Goal: Obtain resource: Download file/media

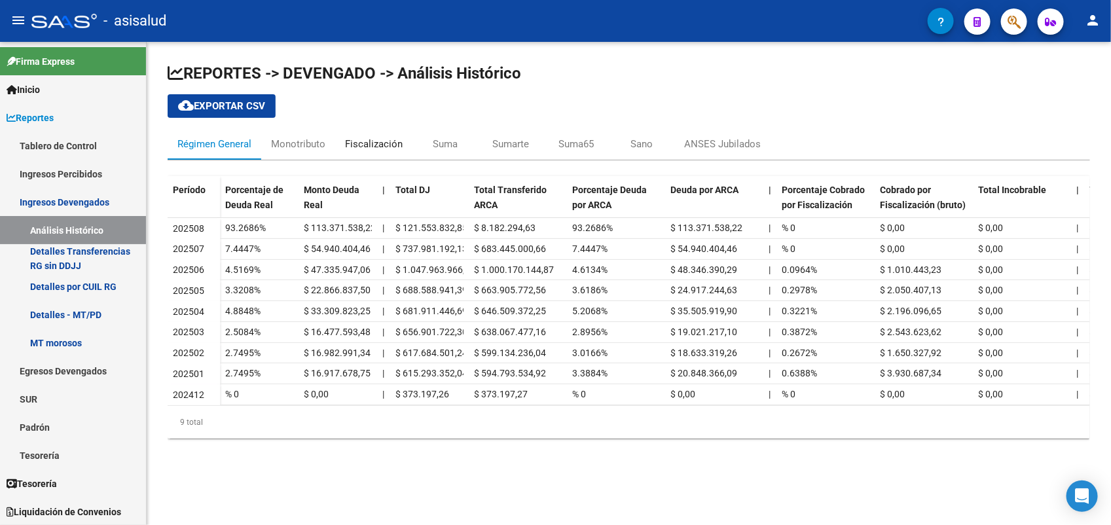
click at [373, 151] on div "Fiscalización" at bounding box center [374, 144] width 58 height 14
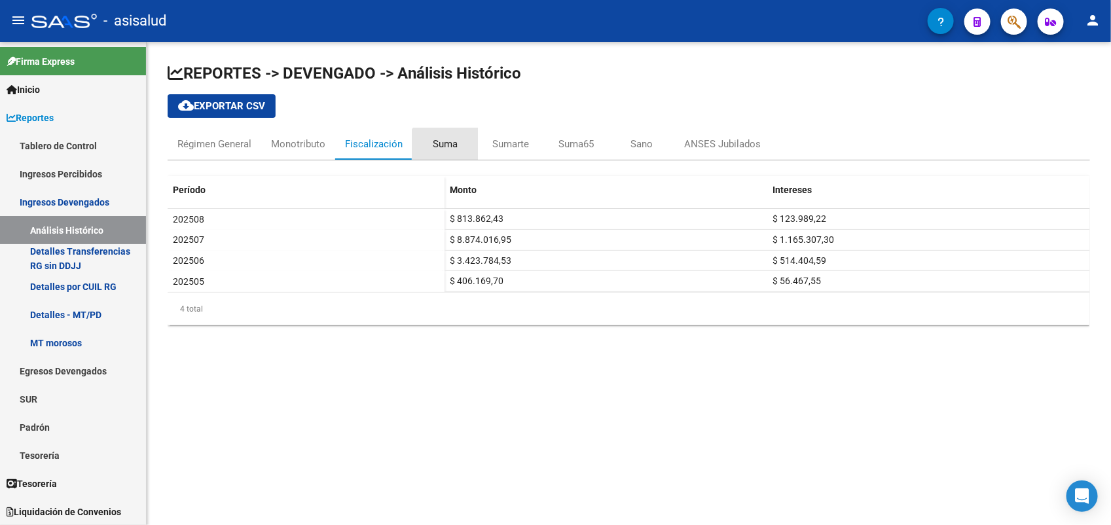
click at [445, 155] on div "Suma" at bounding box center [444, 143] width 65 height 31
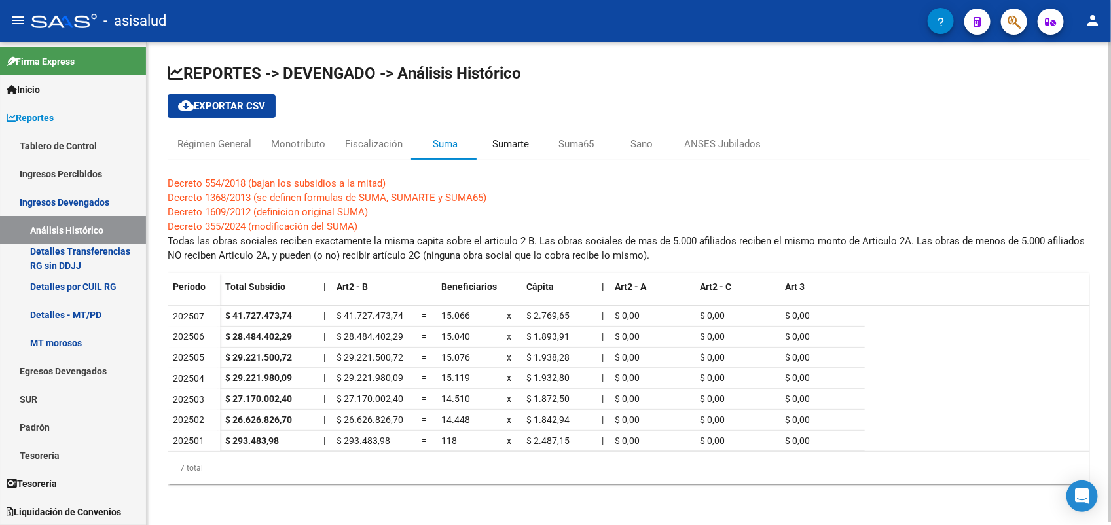
click at [503, 149] on div "Sumarte" at bounding box center [510, 144] width 37 height 14
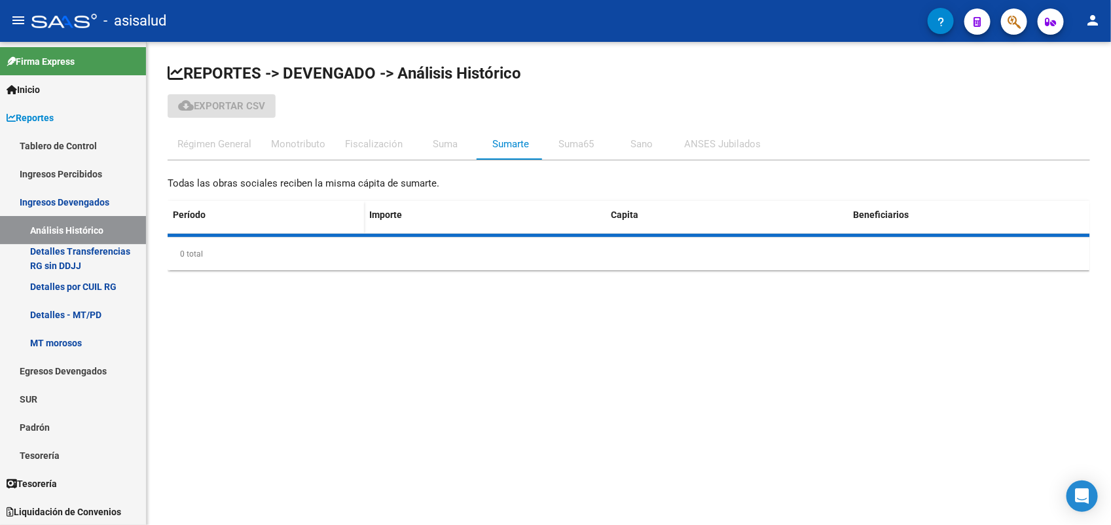
click at [430, 147] on div "Suma" at bounding box center [444, 143] width 65 height 31
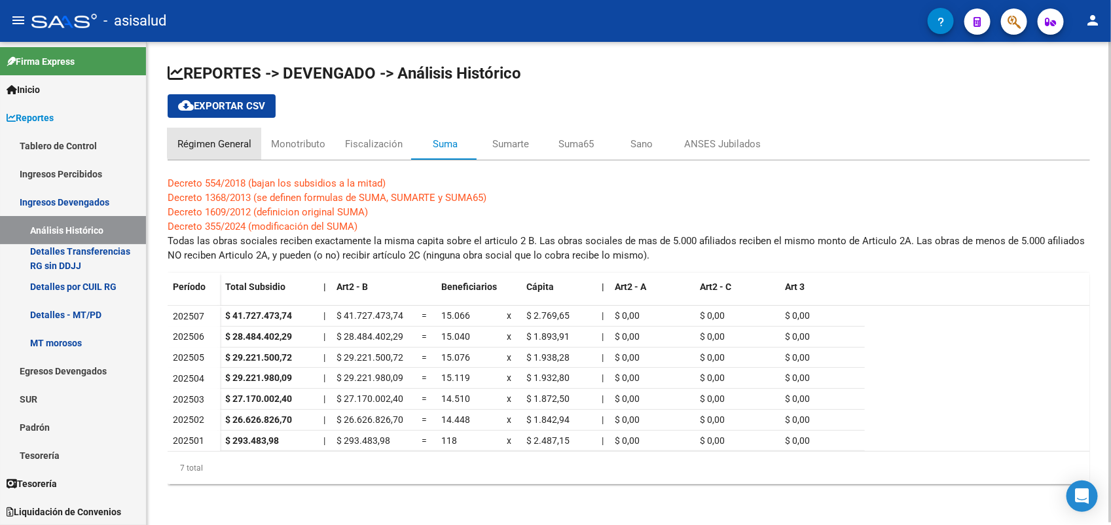
click at [230, 139] on div "Régimen General" at bounding box center [214, 144] width 74 height 14
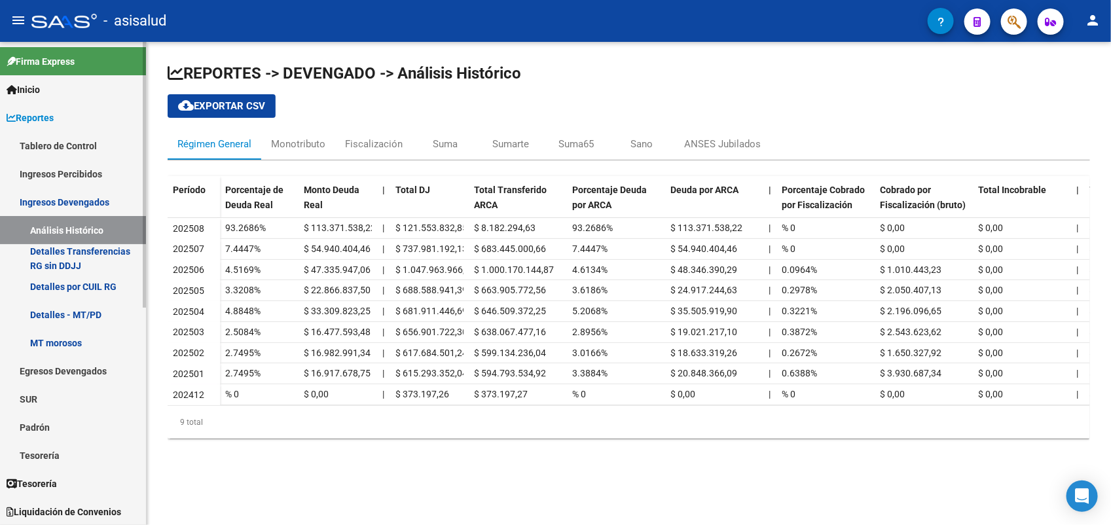
click at [65, 244] on link "Detalles Transferencias RG sin DDJJ" at bounding box center [73, 258] width 146 height 28
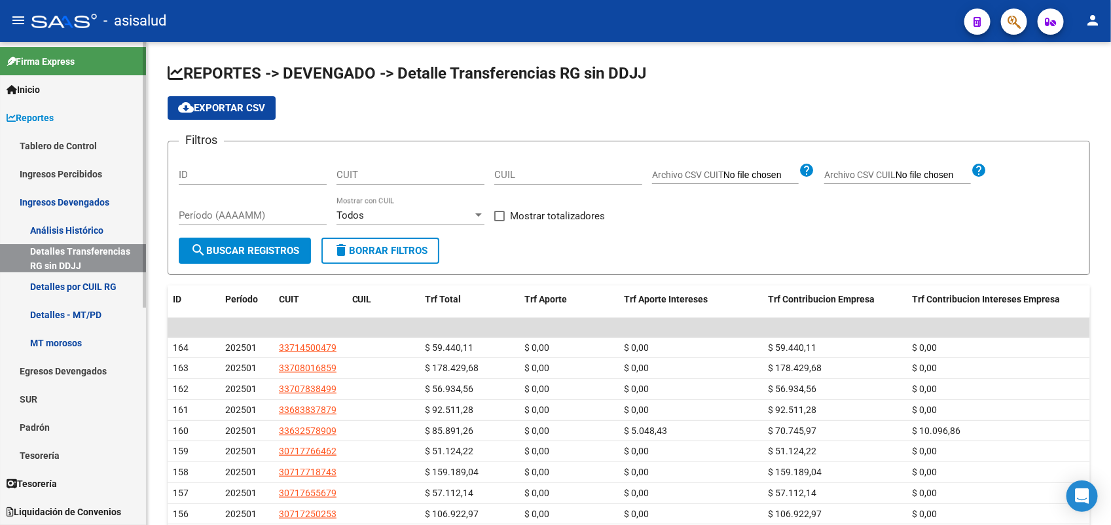
click at [65, 173] on link "Ingresos Percibidos" at bounding box center [73, 174] width 146 height 28
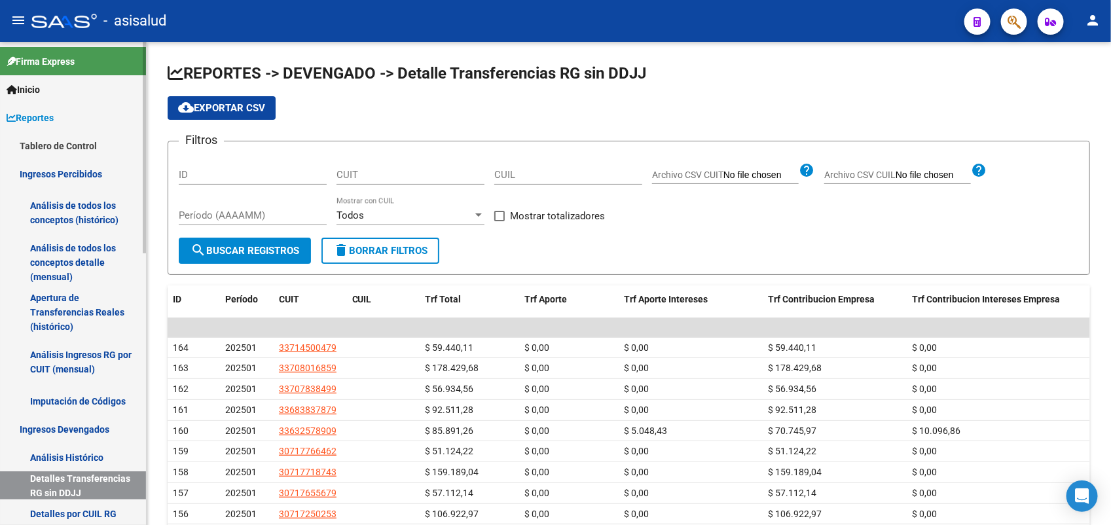
click at [90, 208] on link "Análisis de todos los conceptos (histórico)" at bounding box center [73, 213] width 146 height 50
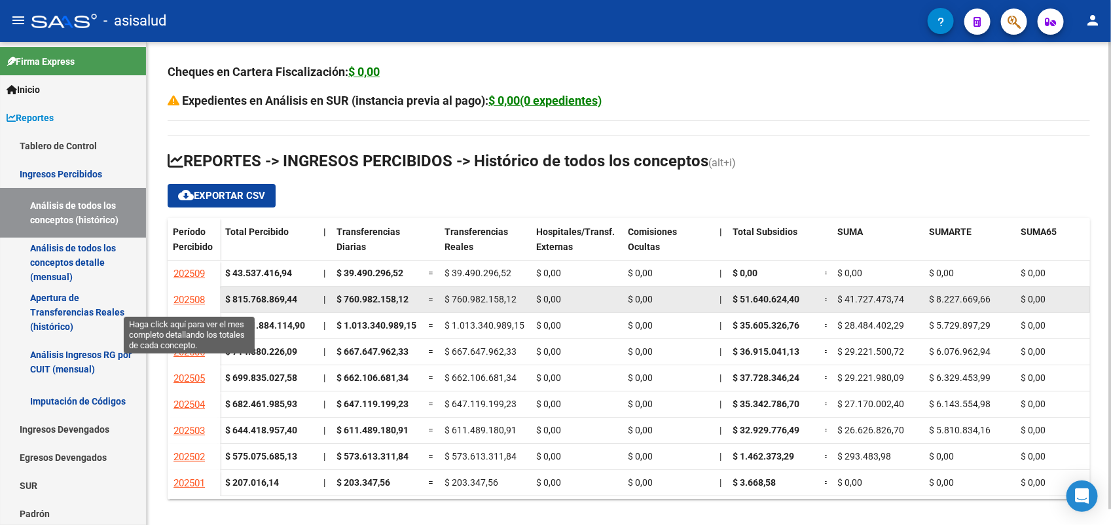
click at [193, 295] on span "202508" at bounding box center [188, 300] width 31 height 12
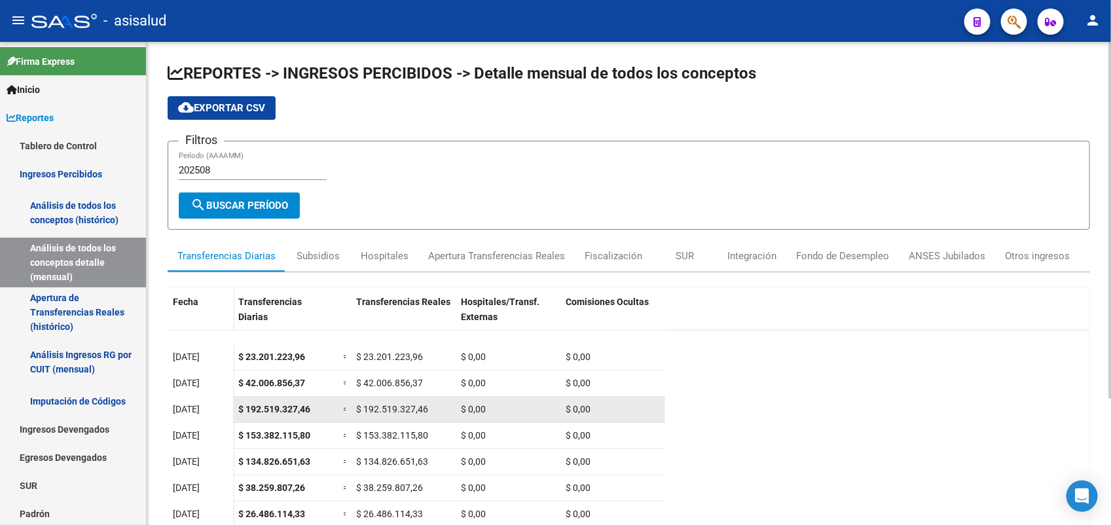
scroll to position [198, 0]
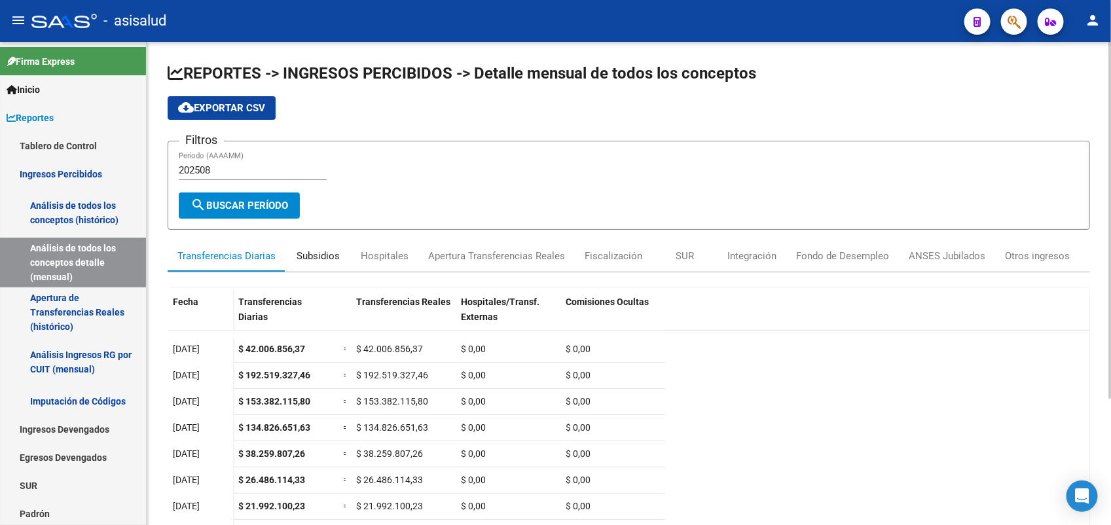
click at [295, 249] on div "Subsidios" at bounding box center [317, 255] width 65 height 31
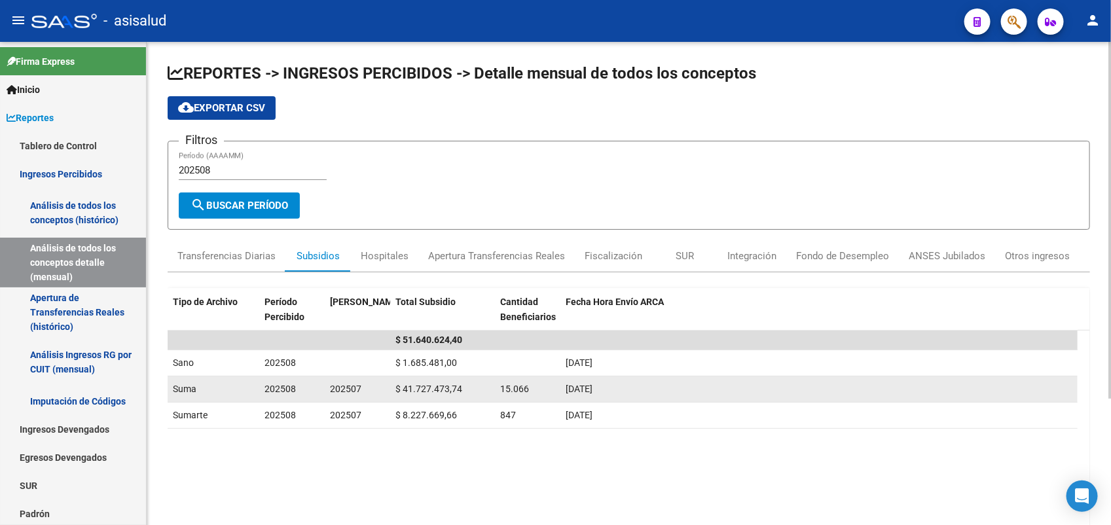
click at [527, 391] on span "15.066" at bounding box center [514, 389] width 29 height 10
click at [636, 393] on div "[DATE]" at bounding box center [819, 389] width 507 height 15
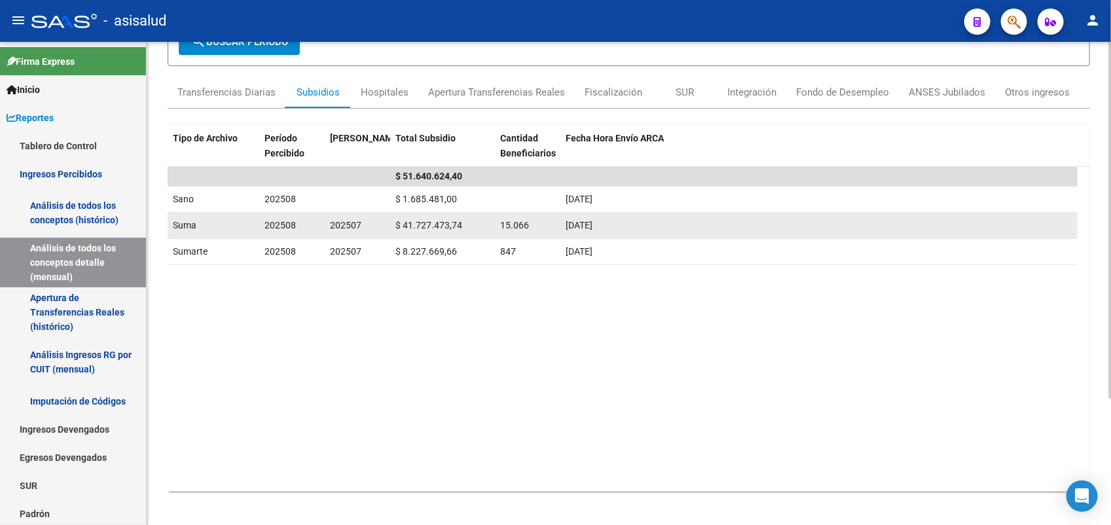
scroll to position [0, 0]
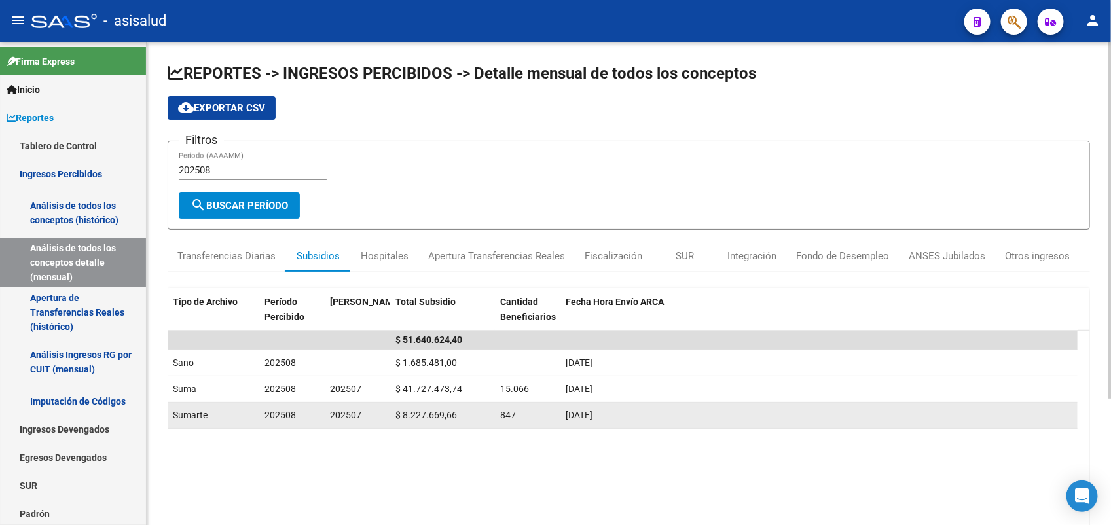
click at [482, 420] on div "$ 8.227.669,66" at bounding box center [442, 415] width 94 height 15
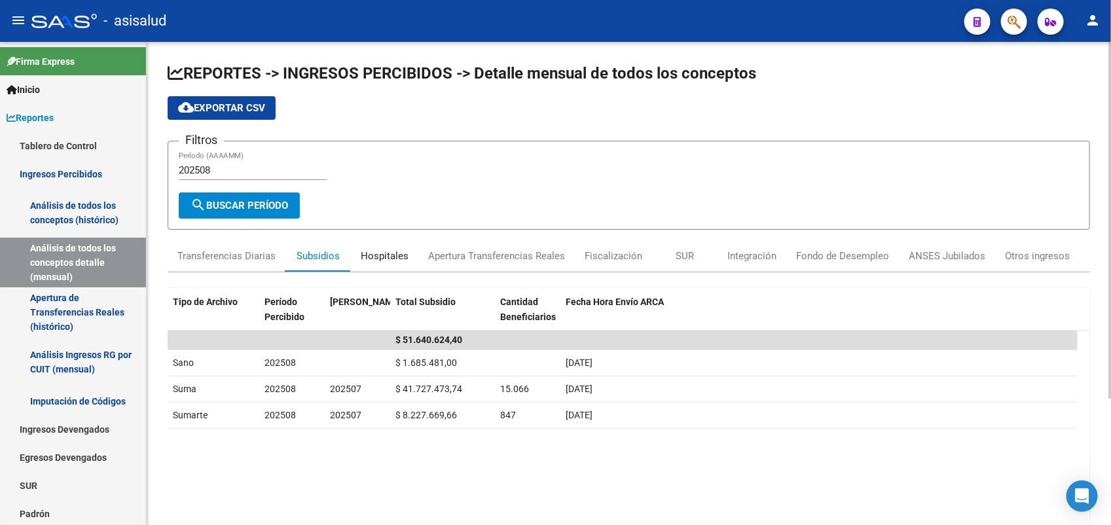
click at [384, 263] on div "Hospitales" at bounding box center [384, 255] width 67 height 31
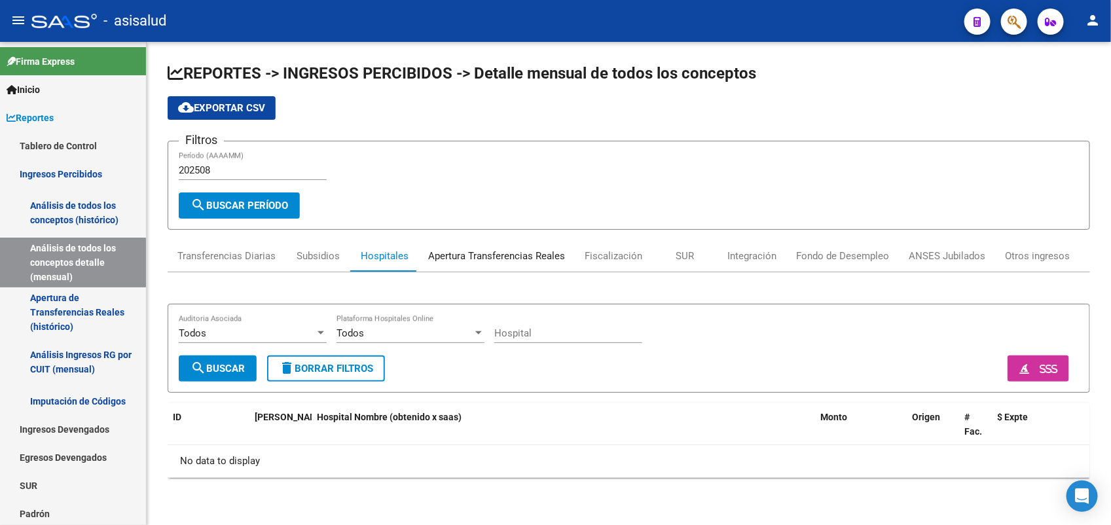
click at [480, 262] on div "Apertura Transferencias Reales" at bounding box center [496, 255] width 156 height 31
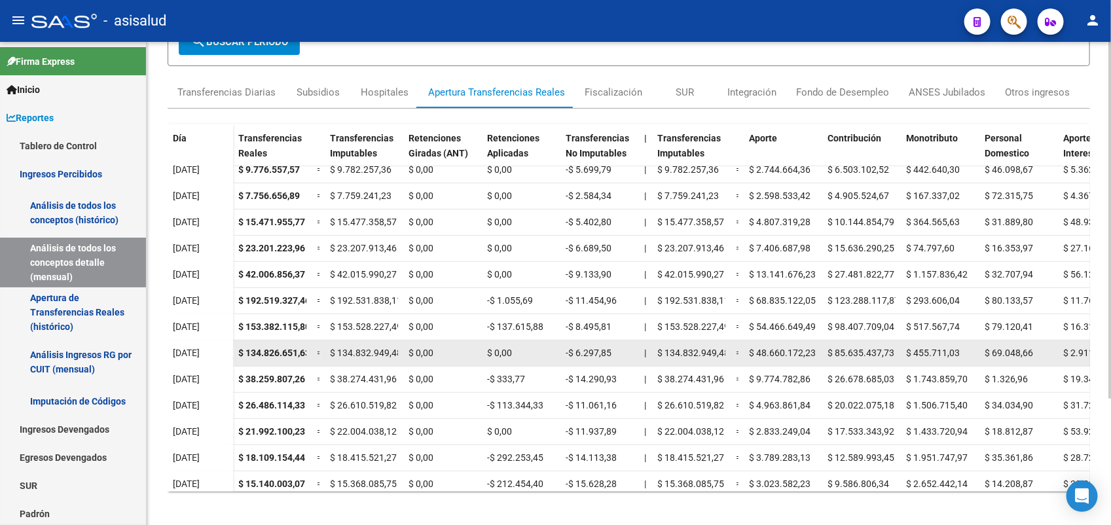
scroll to position [147, 0]
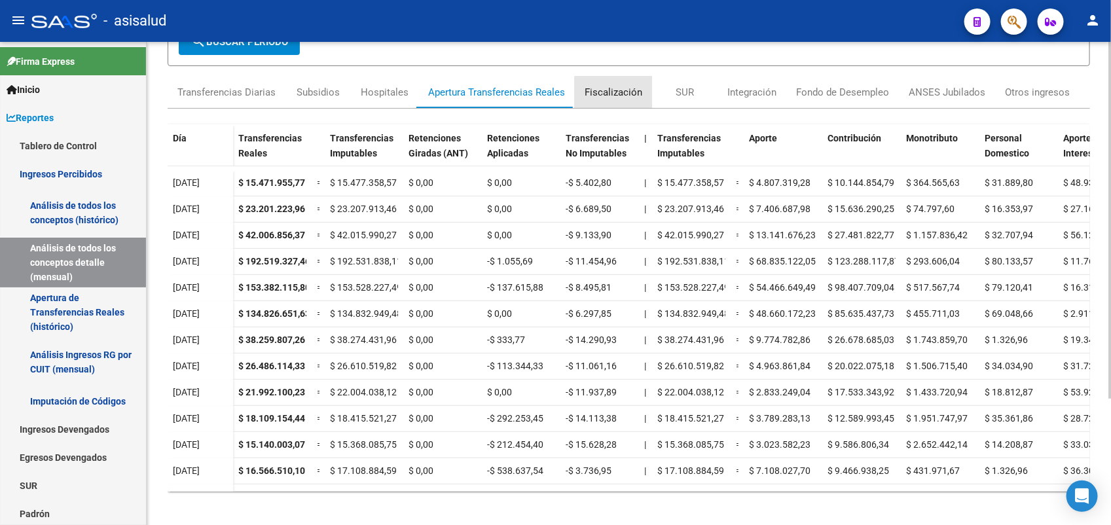
click at [612, 97] on div "Fiscalización" at bounding box center [614, 92] width 58 height 14
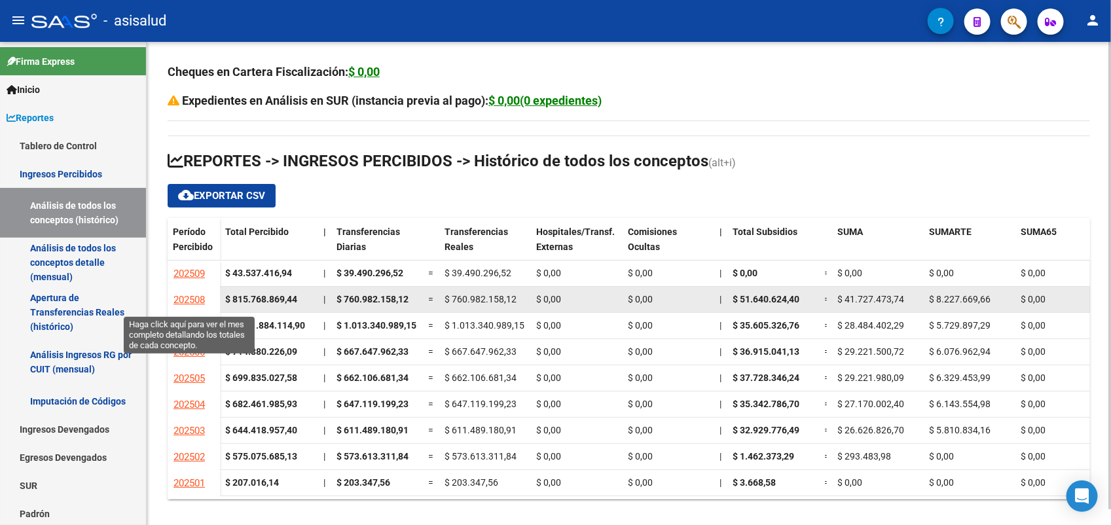
click at [190, 301] on span "202508" at bounding box center [188, 300] width 31 height 12
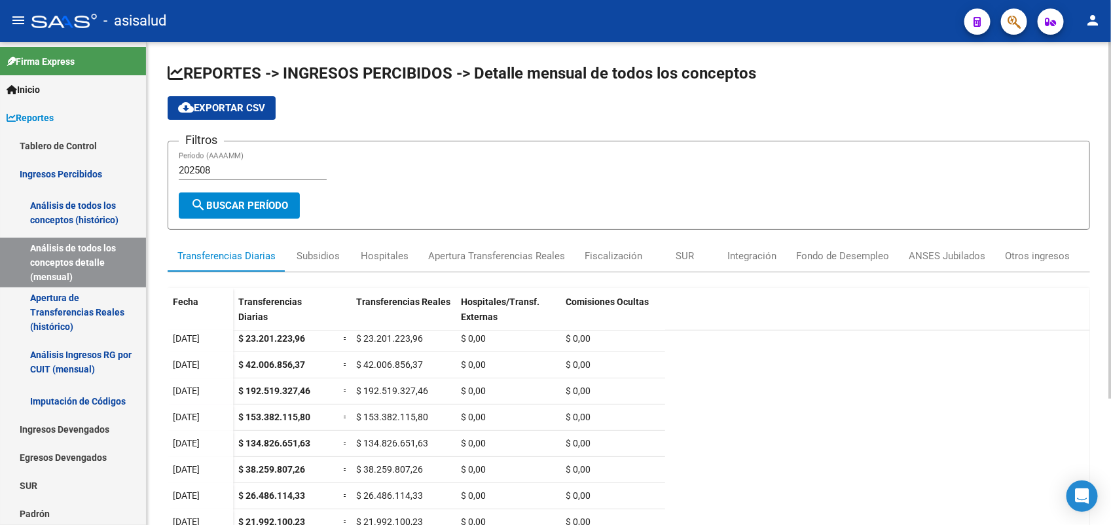
scroll to position [198, 0]
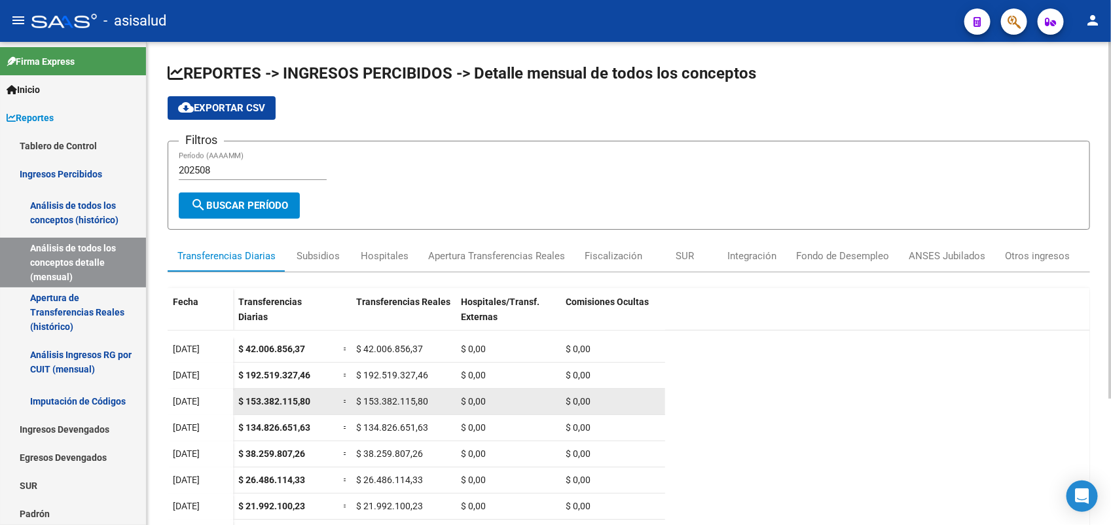
click at [334, 404] on datatable-body-cell "$ 153.382.115,80" at bounding box center [285, 402] width 105 height 26
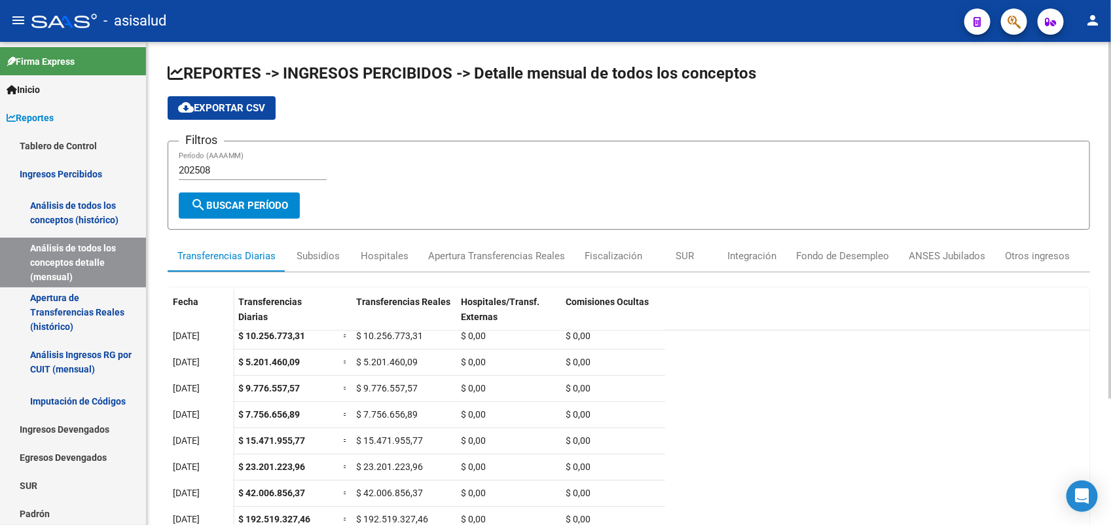
scroll to position [0, 0]
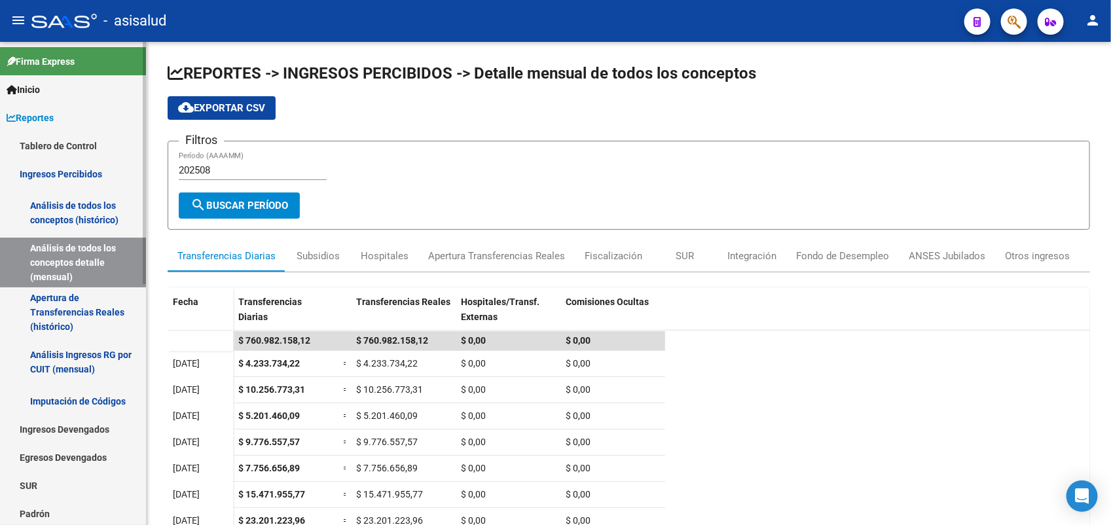
click at [89, 424] on link "Ingresos Devengados" at bounding box center [73, 429] width 146 height 28
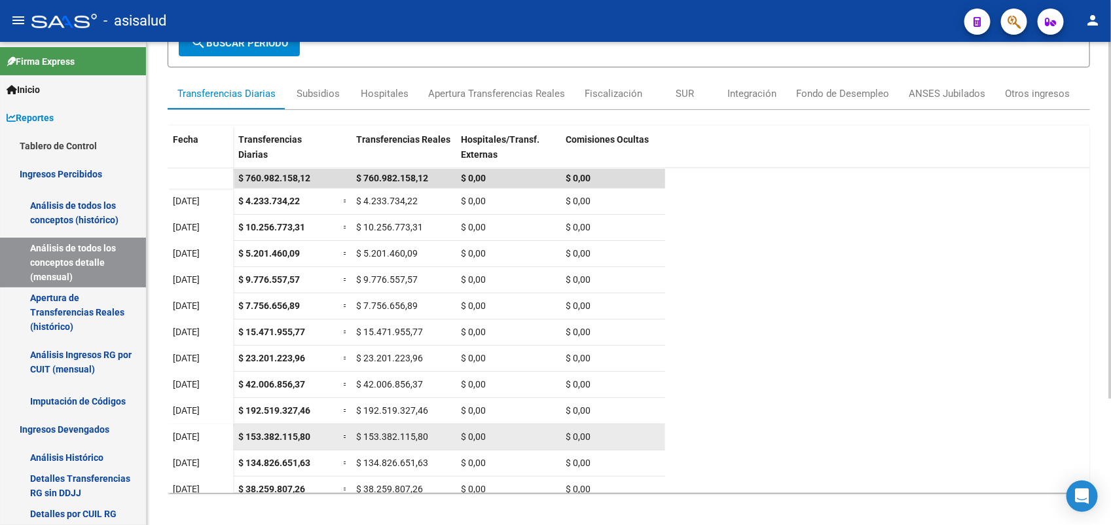
scroll to position [164, 0]
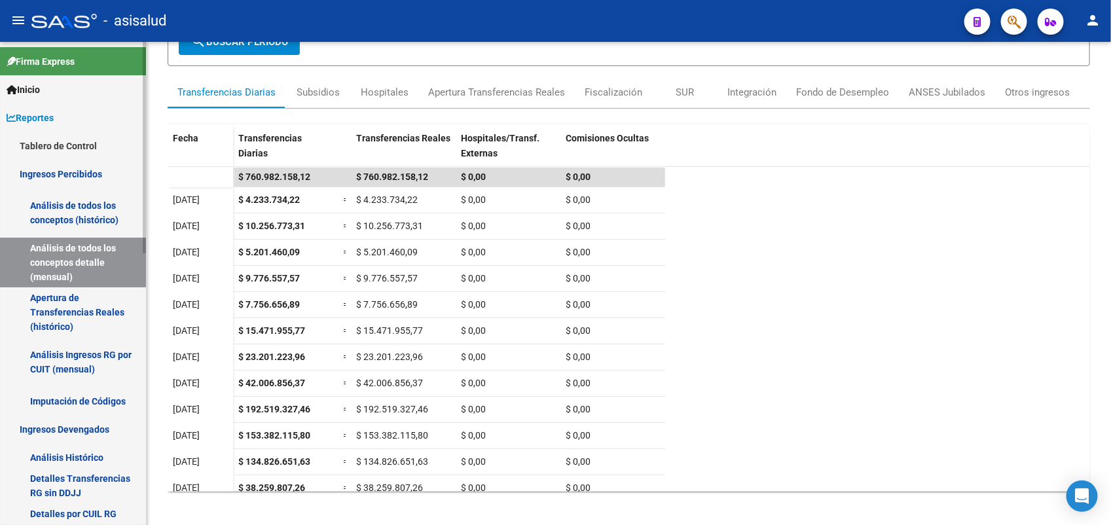
click at [103, 460] on link "Análisis Histórico" at bounding box center [73, 457] width 146 height 28
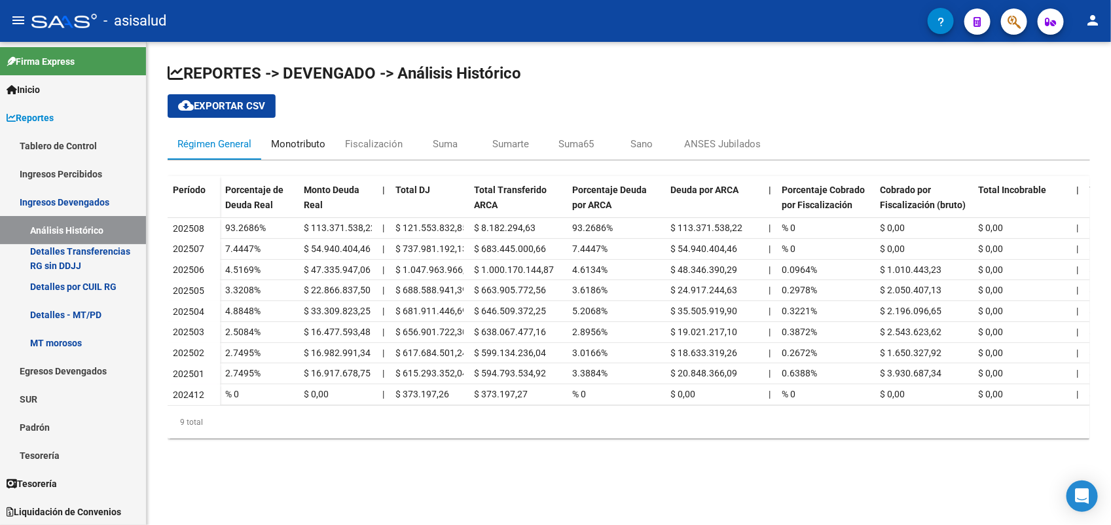
click at [305, 146] on div "Monotributo" at bounding box center [298, 144] width 54 height 14
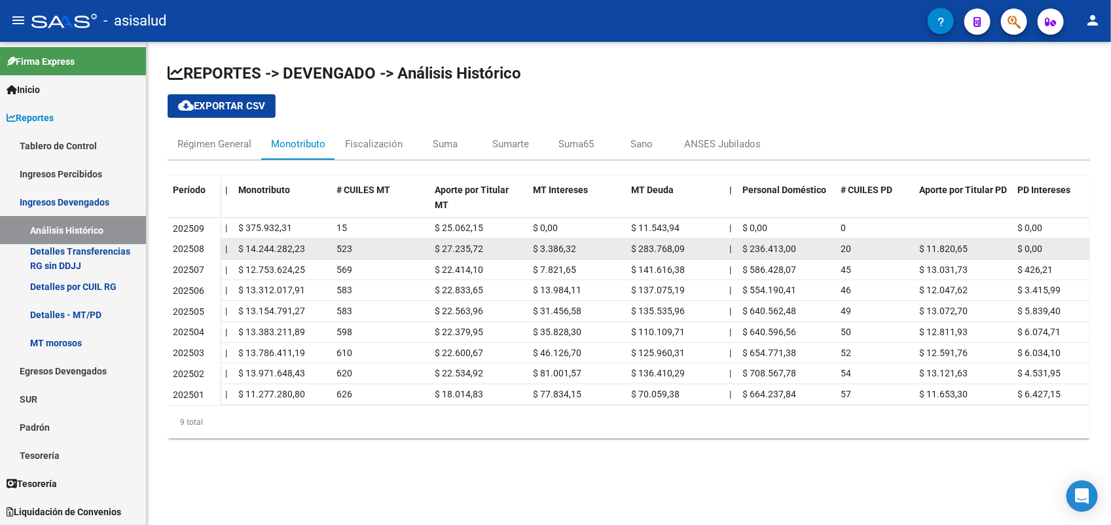
click at [283, 247] on span "$ 14.244.282,23" at bounding box center [271, 249] width 67 height 10
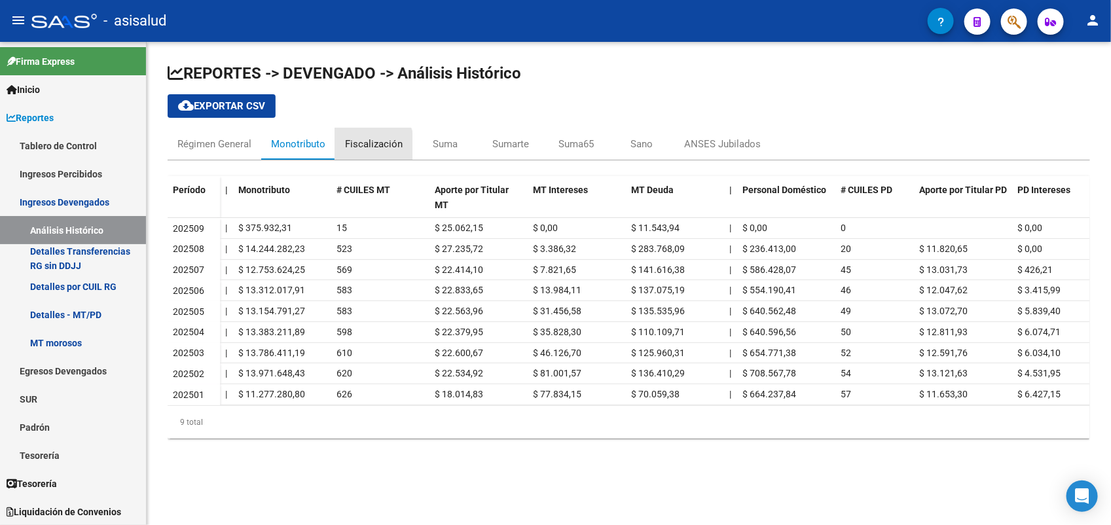
click at [354, 152] on div "Fiscalización" at bounding box center [373, 143] width 77 height 31
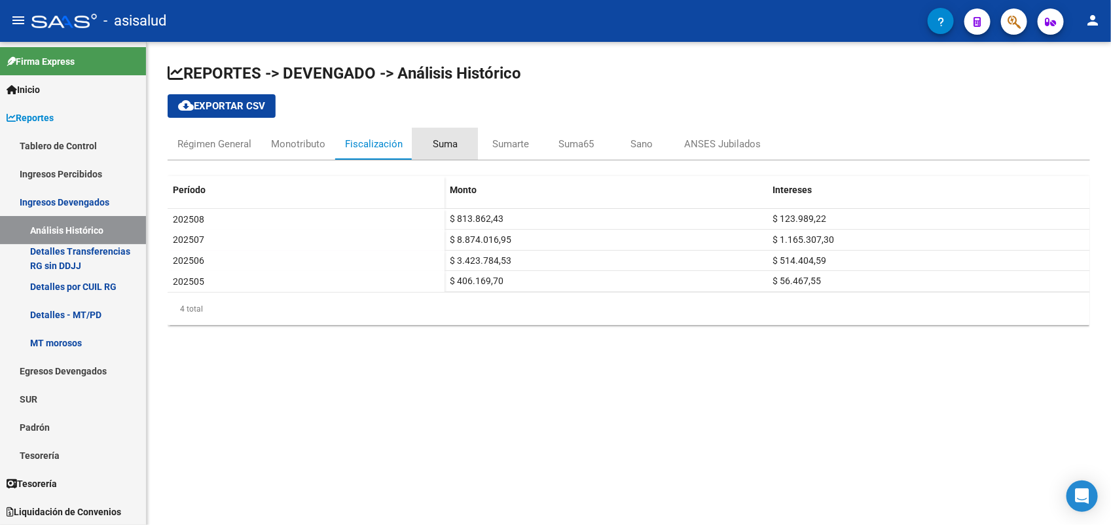
click at [443, 147] on div "Suma" at bounding box center [445, 144] width 25 height 14
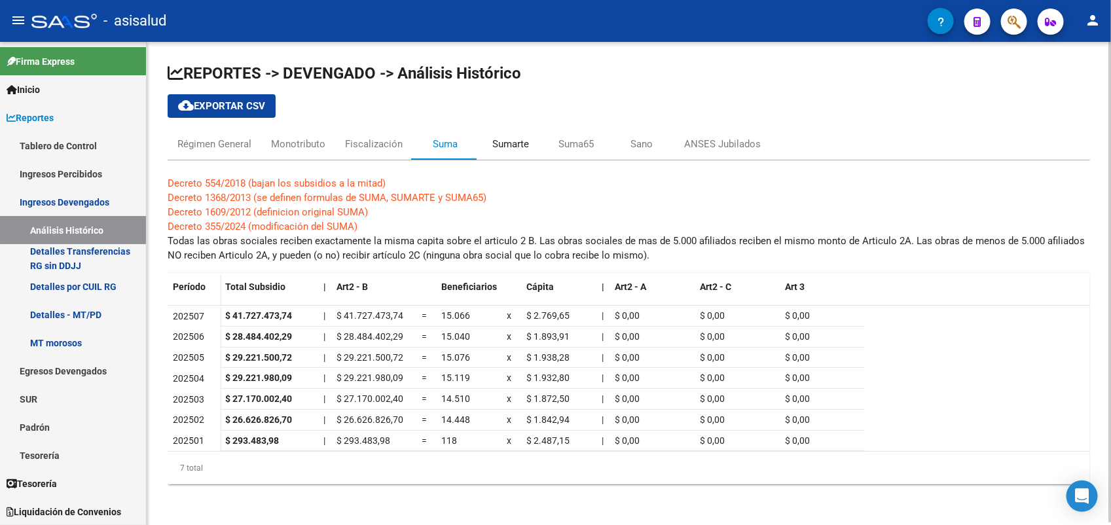
click at [508, 151] on div "Sumarte" at bounding box center [510, 144] width 37 height 14
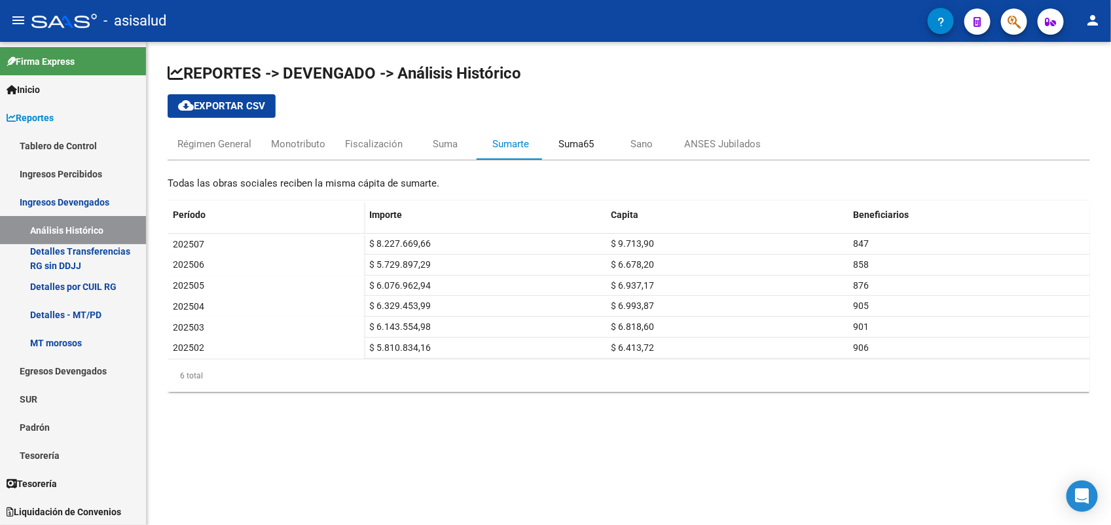
click at [571, 151] on div "Suma65" at bounding box center [575, 144] width 35 height 14
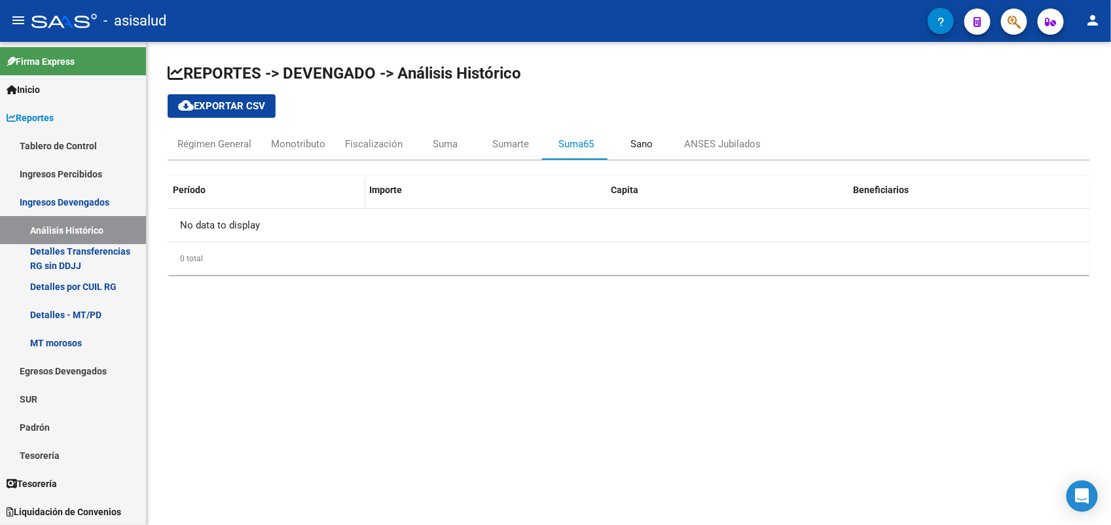
click at [640, 151] on div "Sano" at bounding box center [641, 144] width 22 height 14
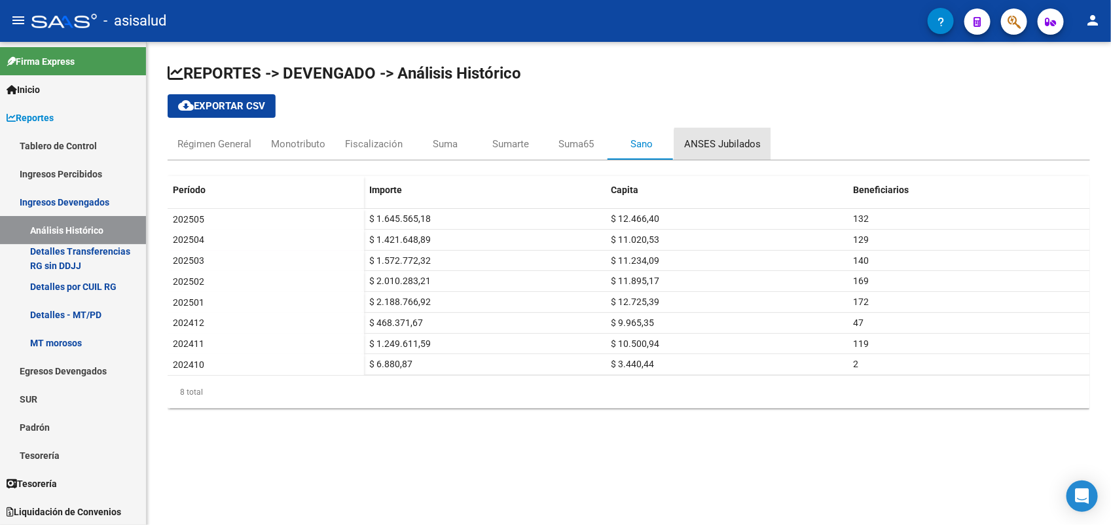
click at [752, 151] on div "ANSES Jubilados" at bounding box center [722, 144] width 77 height 14
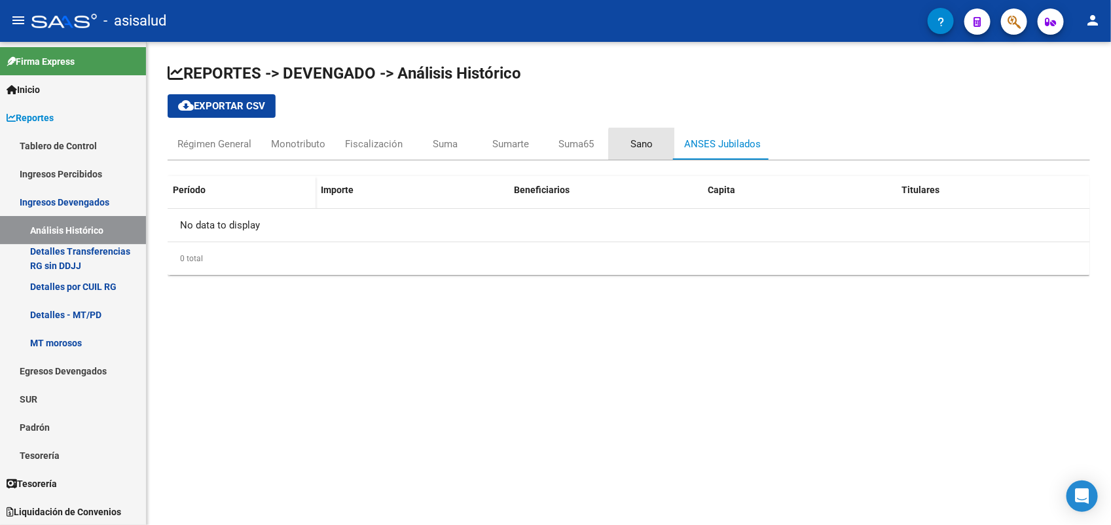
click at [655, 151] on div "Sano" at bounding box center [641, 143] width 65 height 31
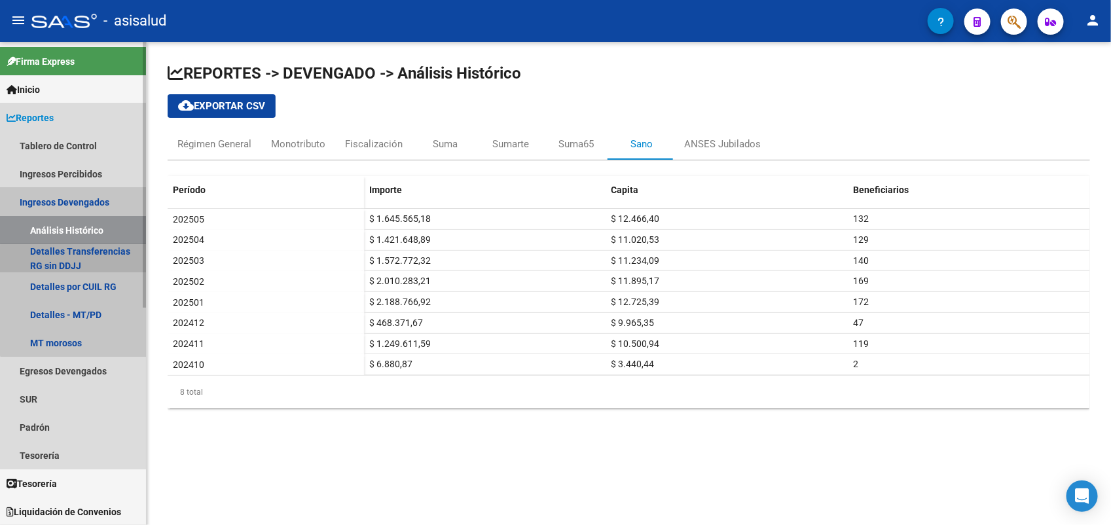
click at [83, 264] on link "Detalles Transferencias RG sin DDJJ" at bounding box center [73, 258] width 146 height 28
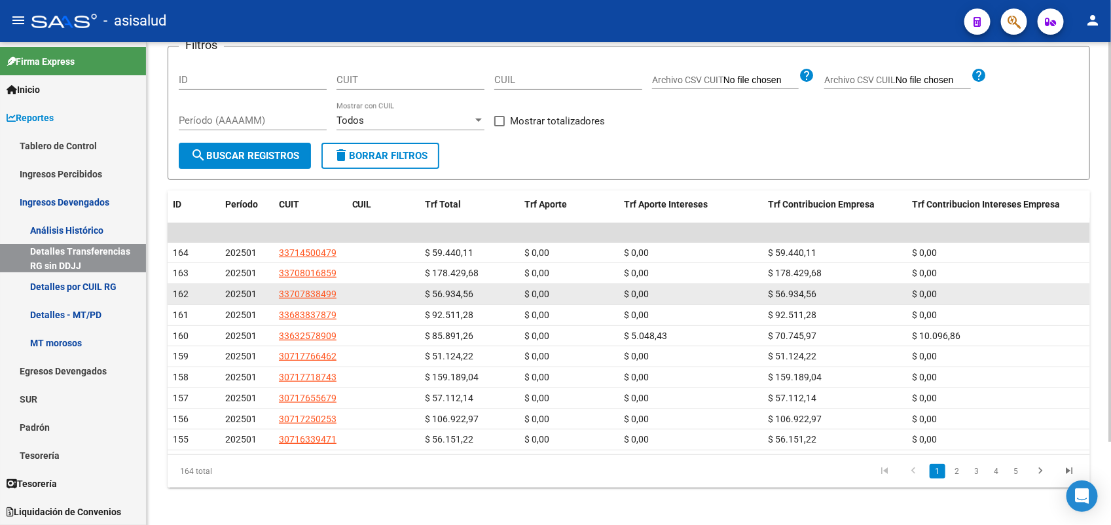
scroll to position [100, 0]
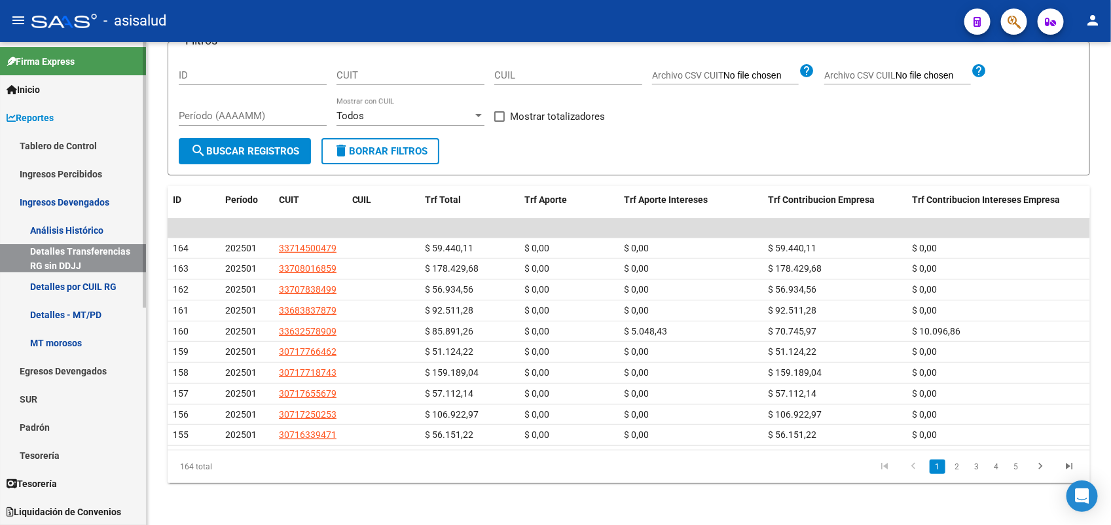
click at [71, 285] on link "Detalles por CUIL RG" at bounding box center [73, 286] width 146 height 28
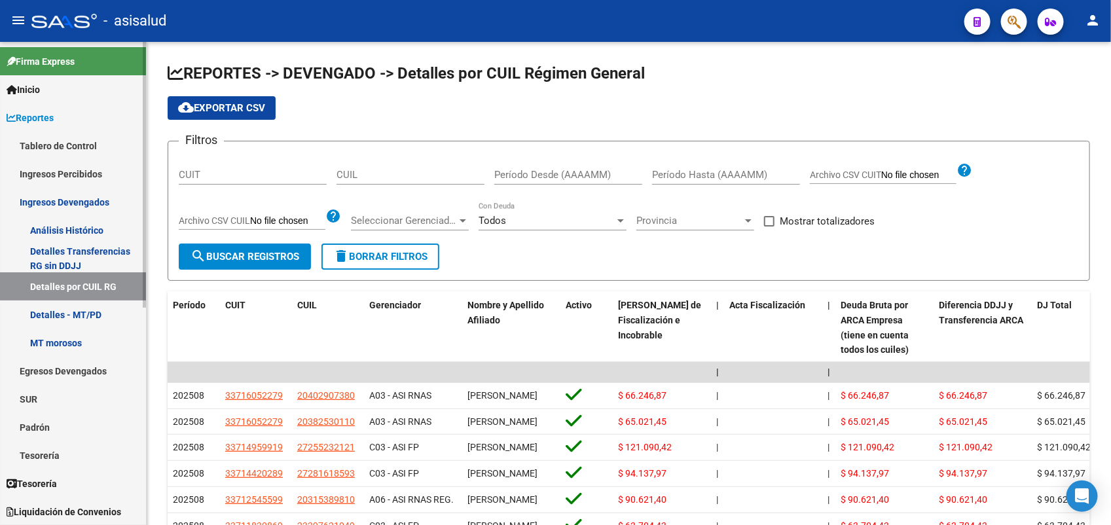
click at [76, 371] on link "Egresos Devengados" at bounding box center [73, 371] width 146 height 28
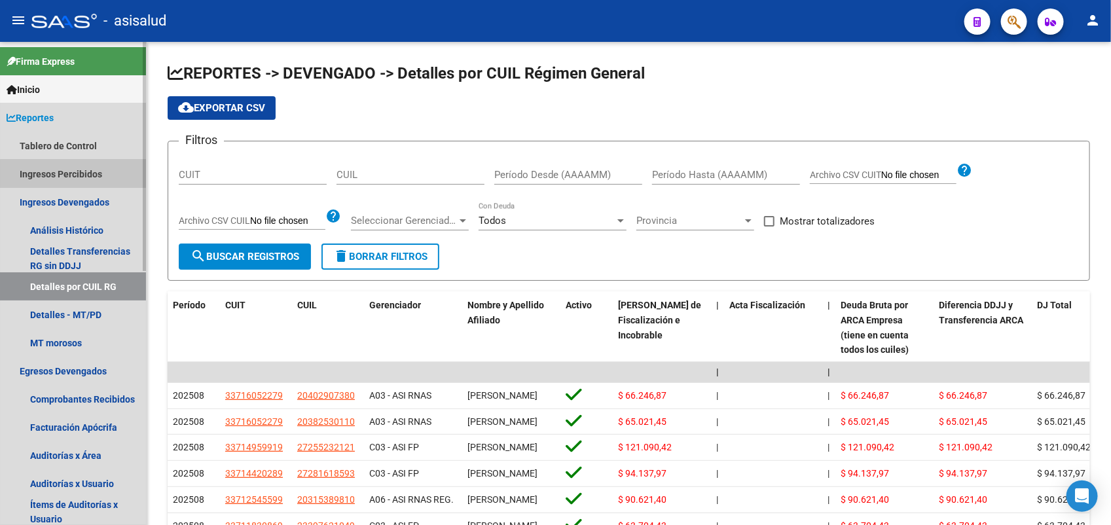
click at [97, 174] on link "Ingresos Percibidos" at bounding box center [73, 174] width 146 height 28
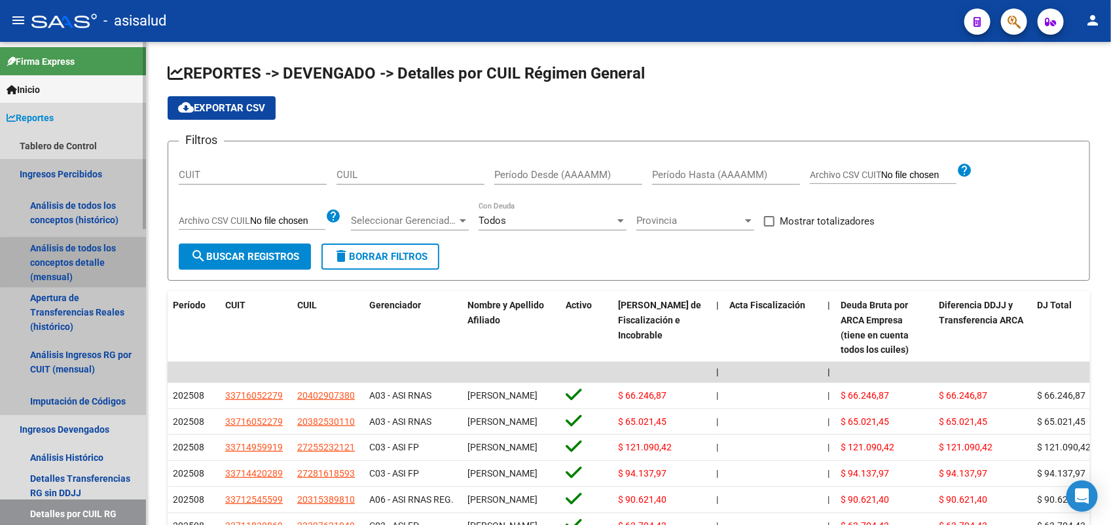
click at [90, 278] on link "Análisis de todos los conceptos detalle (mensual)" at bounding box center [73, 263] width 146 height 50
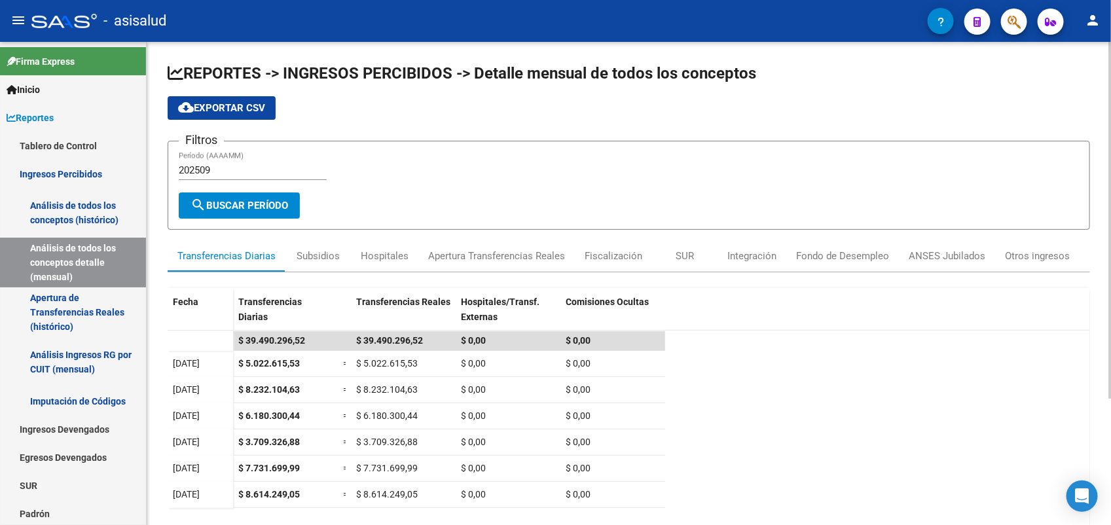
click at [218, 167] on input "202509" at bounding box center [253, 170] width 148 height 12
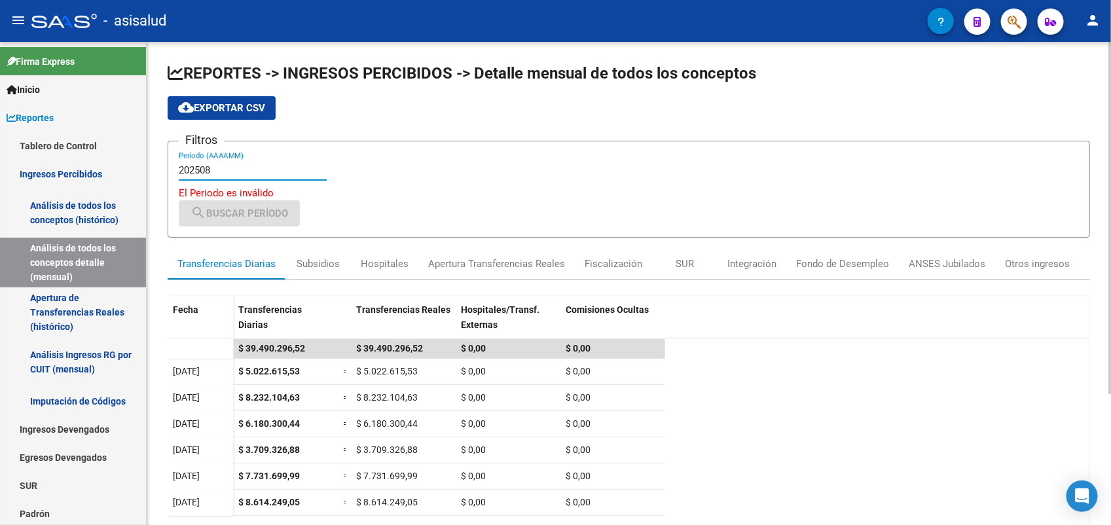
type input "202508"
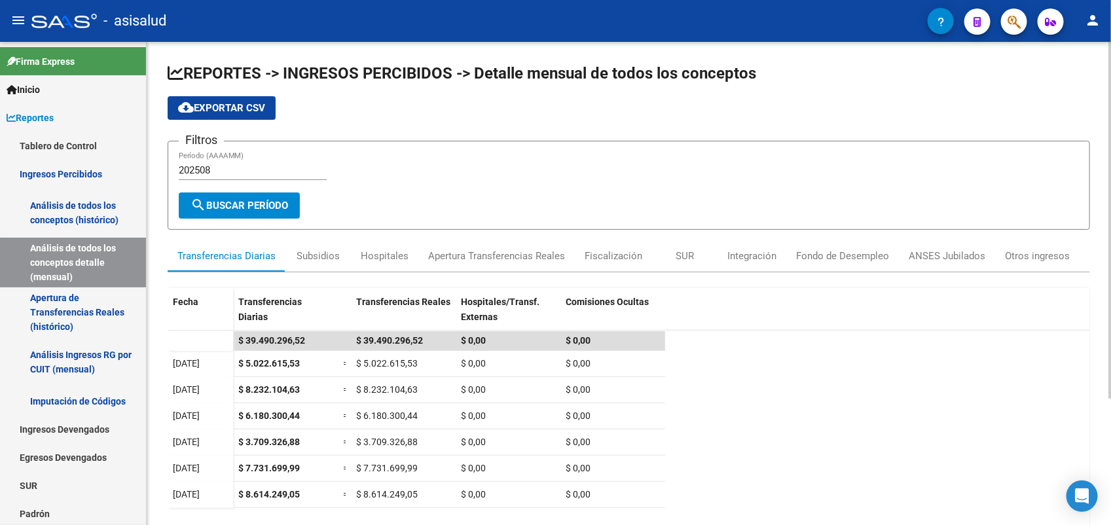
click at [231, 218] on form "Filtros 202508 Período (AAAAMM) search Buscar Período" at bounding box center [629, 185] width 922 height 89
click at [234, 215] on button "search Buscar Período" at bounding box center [239, 205] width 121 height 26
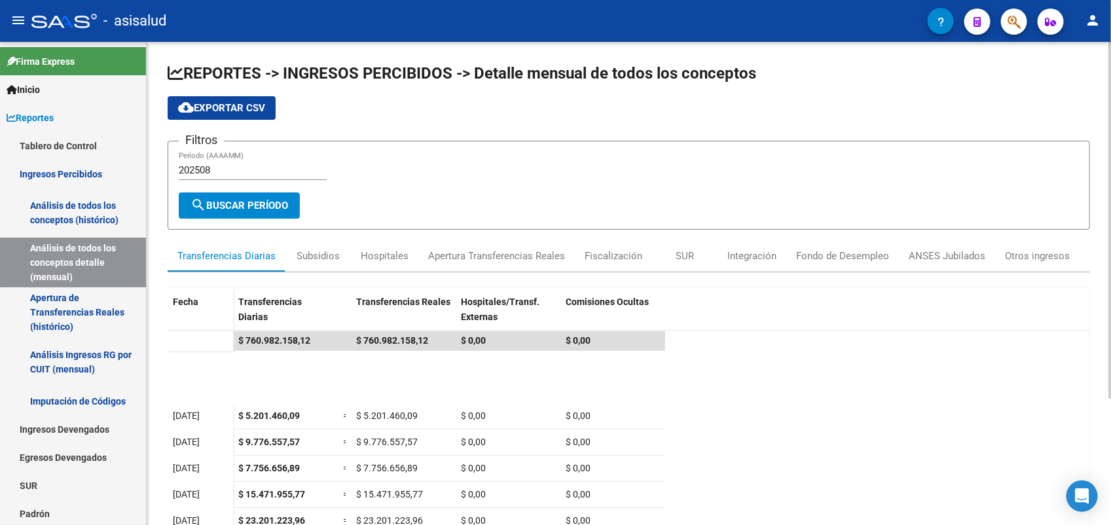
scroll to position [164, 0]
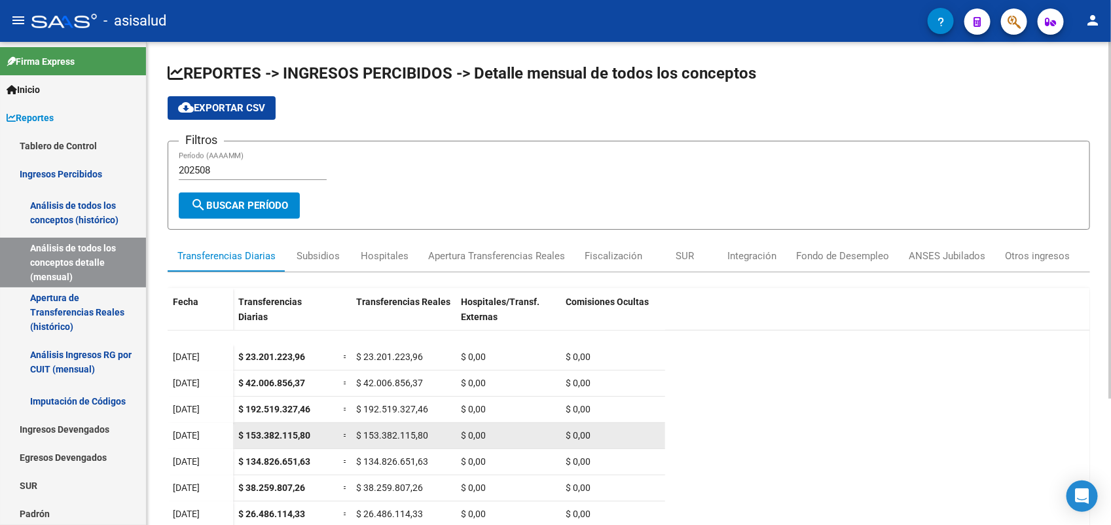
click at [483, 441] on datatable-body-cell "$ 0,00" at bounding box center [508, 436] width 105 height 26
click at [326, 424] on datatable-body-cell "$ 153.382.115,80" at bounding box center [285, 436] width 105 height 26
click at [223, 432] on div "[DATE]" at bounding box center [200, 435] width 55 height 15
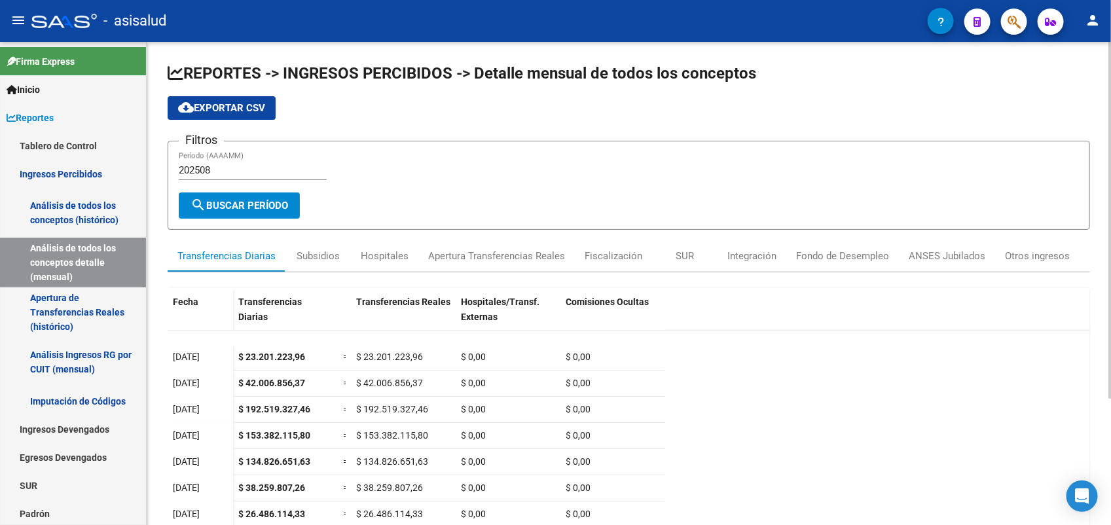
click at [306, 233] on div "REPORTES -> INGRESOS PERCIBIDOS -> Detalle mensual de todos los conceptos cloud…" at bounding box center [629, 364] width 922 height 603
click at [293, 253] on div "Subsidios" at bounding box center [317, 255] width 65 height 31
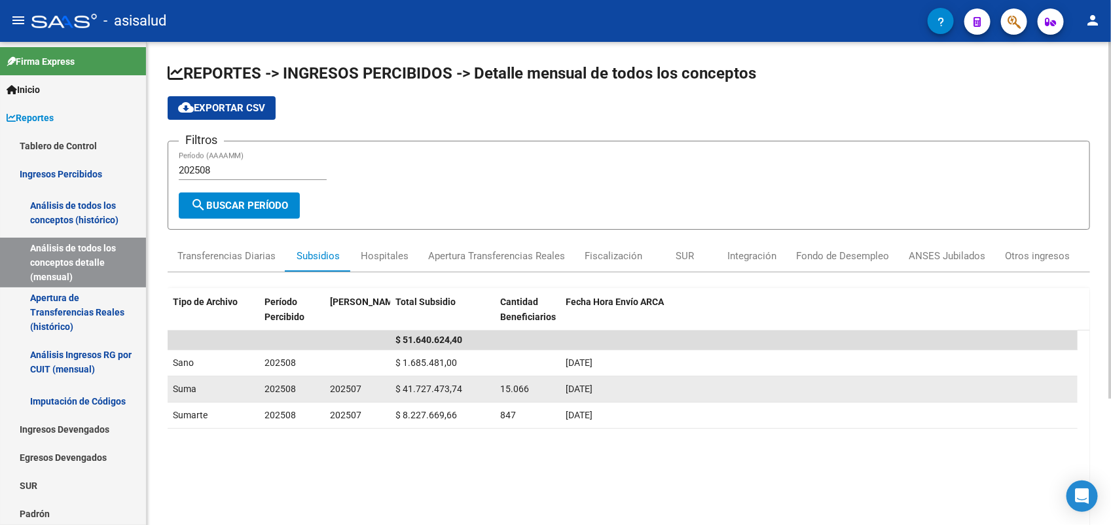
click at [481, 382] on div "$ 41.727.473,74" at bounding box center [442, 389] width 94 height 15
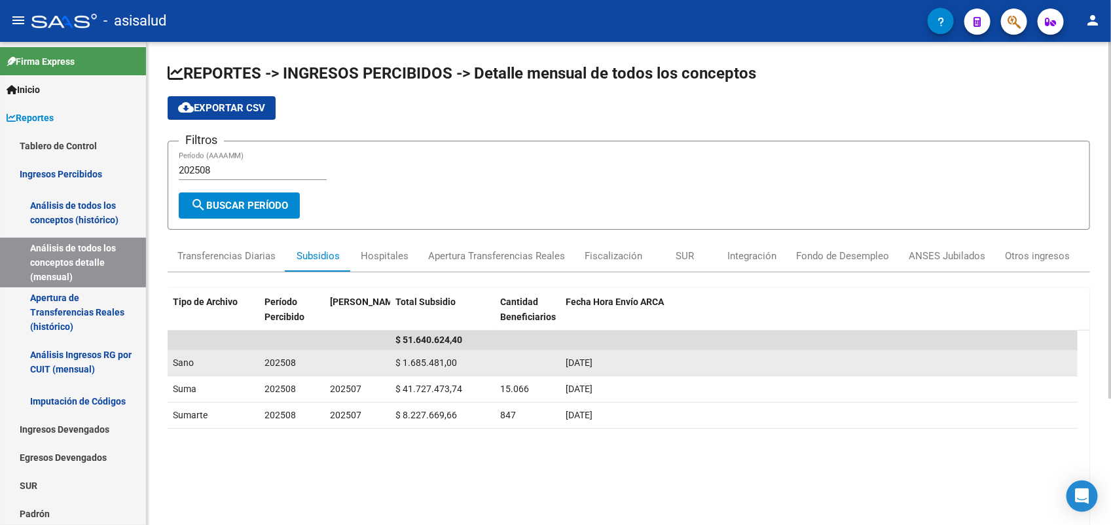
click at [473, 371] on datatable-body-cell "$ 1.685.481,00" at bounding box center [442, 363] width 105 height 26
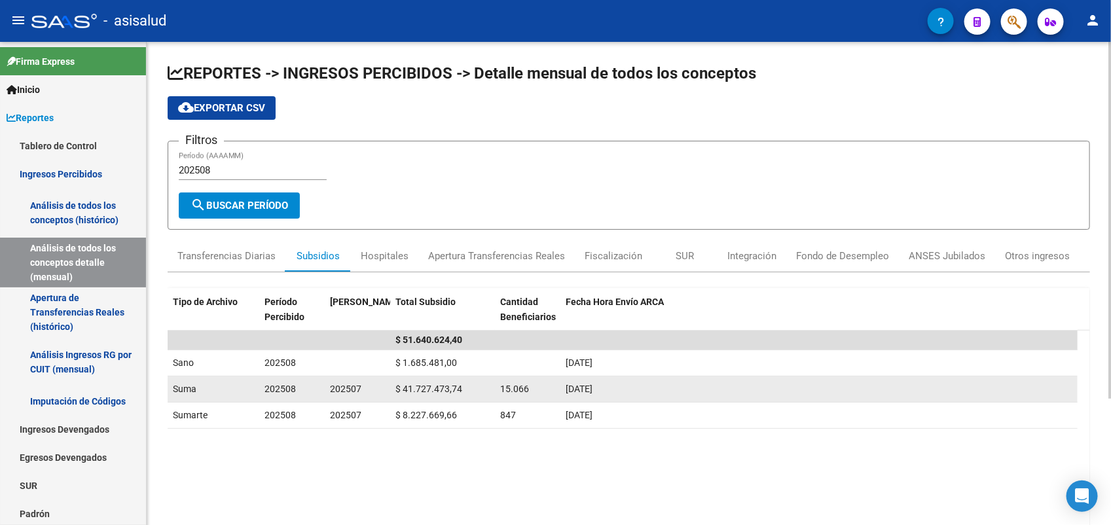
click at [471, 386] on div "$ 41.727.473,74" at bounding box center [442, 389] width 94 height 15
click at [516, 393] on span "15.066" at bounding box center [514, 389] width 29 height 10
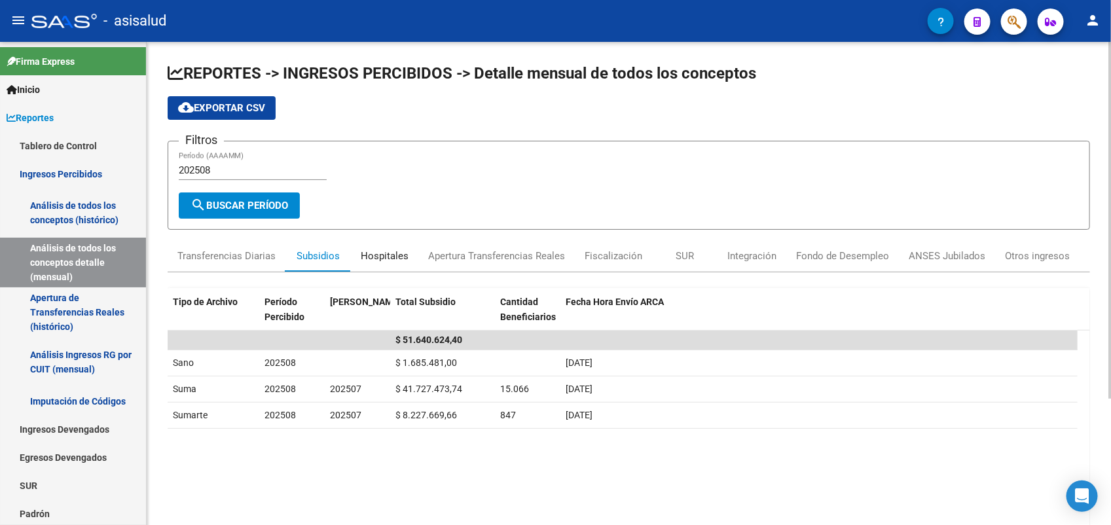
click at [380, 241] on div "Hospitales" at bounding box center [384, 255] width 67 height 31
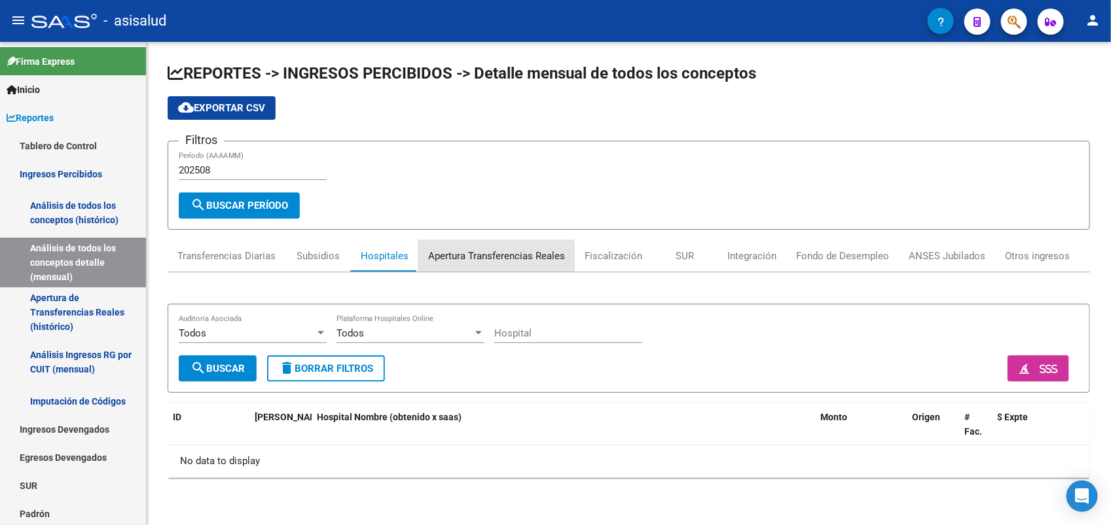
click at [456, 260] on div "Apertura Transferencias Reales" at bounding box center [496, 256] width 137 height 14
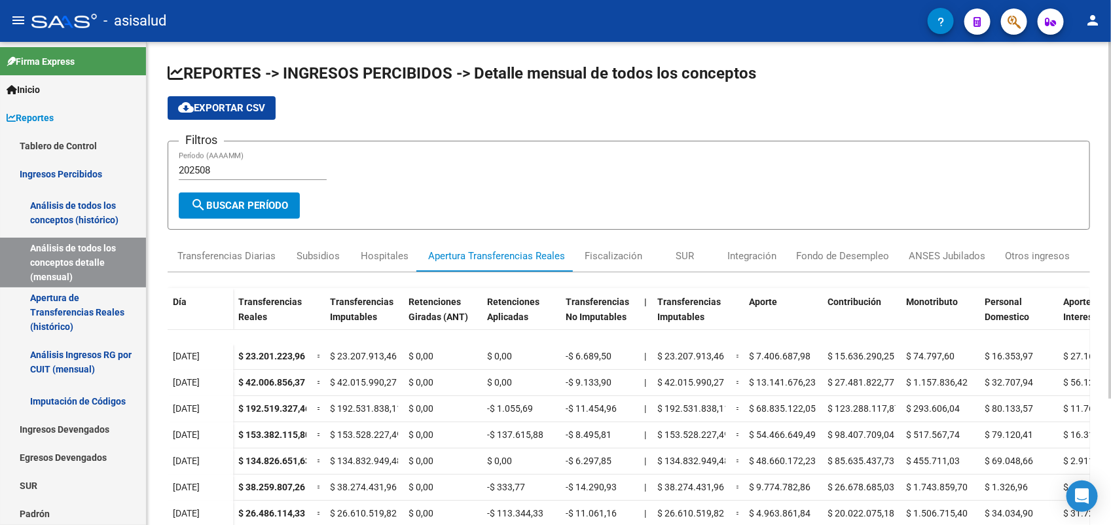
drag, startPoint x: 418, startPoint y: 435, endPoint x: 223, endPoint y: 105, distance: 383.3
click at [223, 105] on span "cloud_download Exportar CSV" at bounding box center [221, 108] width 87 height 12
click at [960, 259] on div "ANSES Jubilados" at bounding box center [947, 256] width 77 height 14
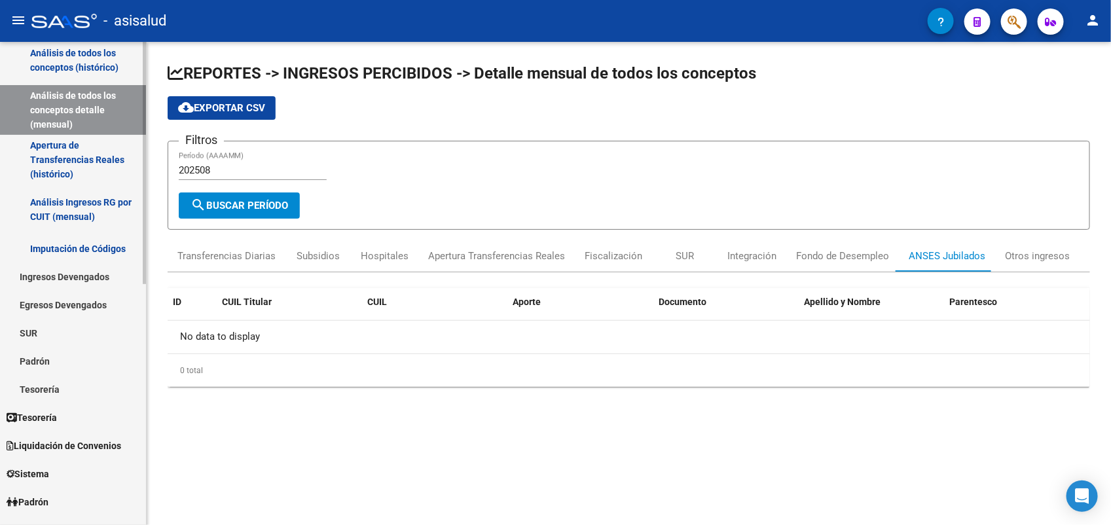
scroll to position [0, 0]
